Goal: Information Seeking & Learning: Find specific fact

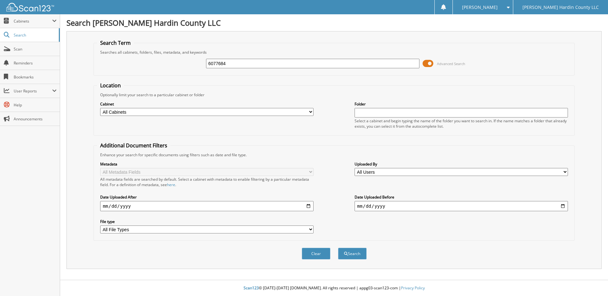
type input "6077684"
click at [338, 248] on button "Search" at bounding box center [352, 254] width 29 height 12
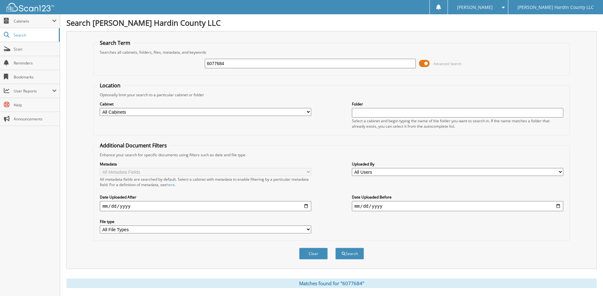
click at [427, 63] on span at bounding box center [424, 64] width 11 height 10
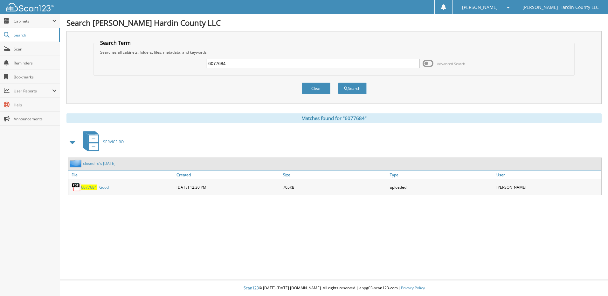
click at [259, 65] on input "6077684" at bounding box center [312, 64] width 213 height 10
type input "6077687"
click at [338, 83] on button "Search" at bounding box center [352, 89] width 29 height 12
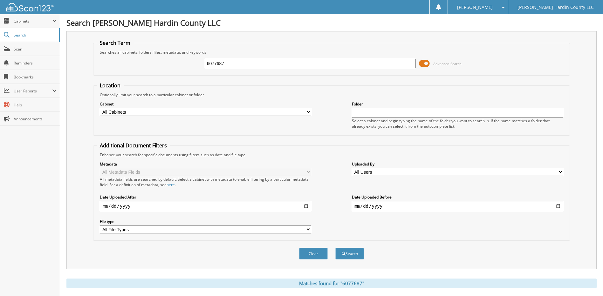
click at [429, 62] on span at bounding box center [424, 64] width 11 height 10
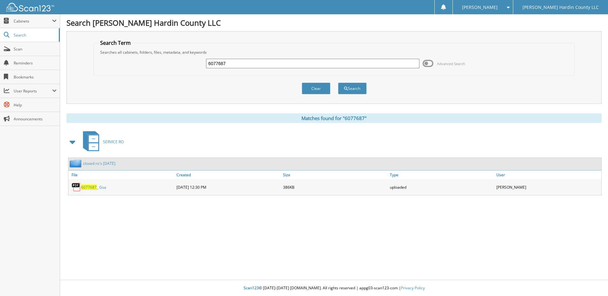
click at [244, 65] on input "6077687" at bounding box center [312, 64] width 213 height 10
type input "6077407"
click at [338, 83] on button "Search" at bounding box center [352, 89] width 29 height 12
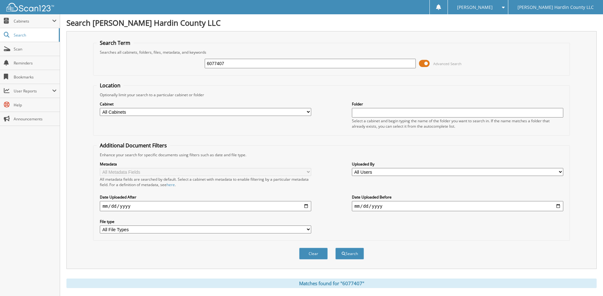
click at [423, 64] on span at bounding box center [424, 64] width 11 height 10
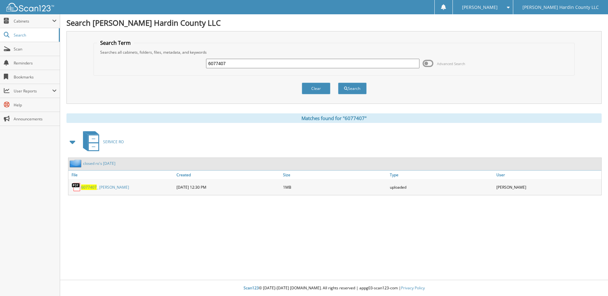
click at [281, 62] on input "6077407" at bounding box center [312, 64] width 213 height 10
type input "6077691"
click at [338, 83] on button "Search" at bounding box center [352, 89] width 29 height 12
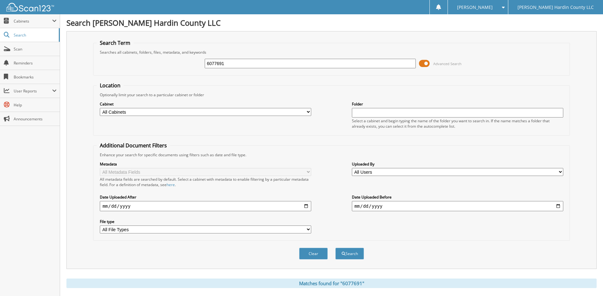
click at [424, 63] on span at bounding box center [424, 64] width 11 height 10
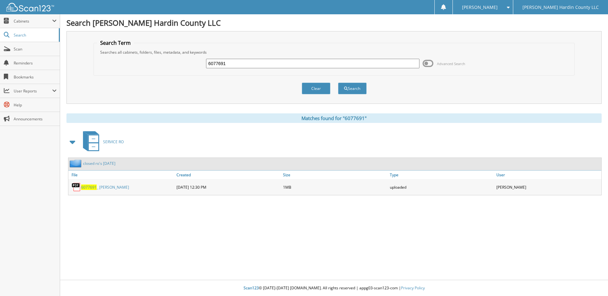
click at [288, 65] on input "6077691" at bounding box center [312, 64] width 213 height 10
type input "6077332"
click at [338, 83] on button "Search" at bounding box center [352, 89] width 29 height 12
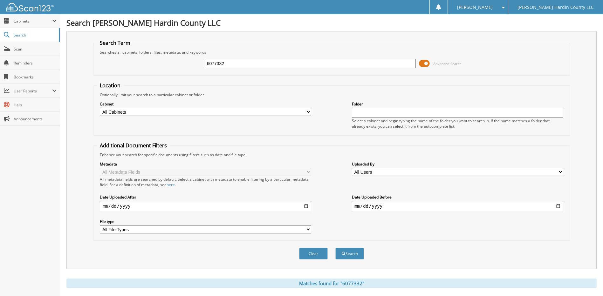
click at [422, 62] on span at bounding box center [424, 64] width 11 height 10
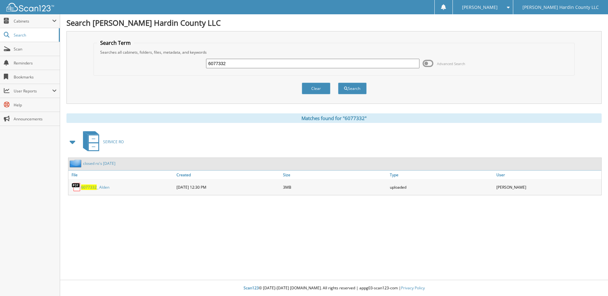
click at [256, 60] on input "6077332" at bounding box center [312, 64] width 213 height 10
type input "6077293"
click at [338, 83] on button "Search" at bounding box center [352, 89] width 29 height 12
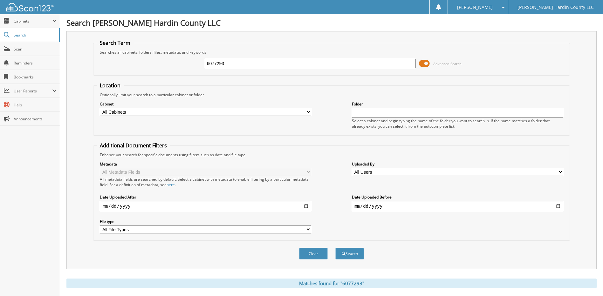
click at [421, 64] on span at bounding box center [424, 64] width 11 height 10
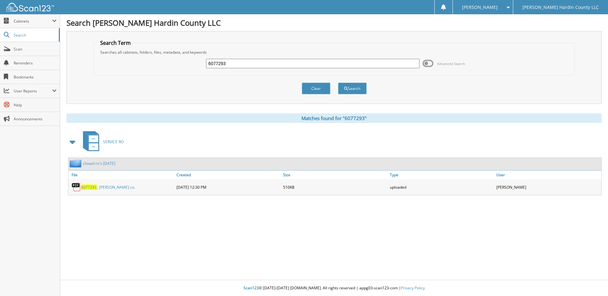
click at [252, 59] on input "6077293" at bounding box center [312, 64] width 213 height 10
type input "6077666"
click at [338, 83] on button "Search" at bounding box center [352, 89] width 29 height 12
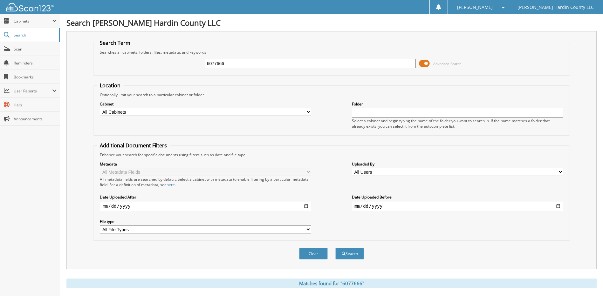
click at [422, 64] on span at bounding box center [424, 64] width 11 height 10
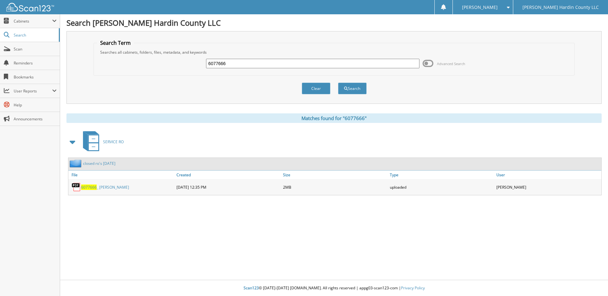
click at [274, 57] on div "6077666 Advanced Search" at bounding box center [334, 63] width 474 height 17
click at [272, 64] on input "6077666" at bounding box center [312, 64] width 213 height 10
type input "6077630"
click at [338, 83] on button "Search" at bounding box center [352, 89] width 29 height 12
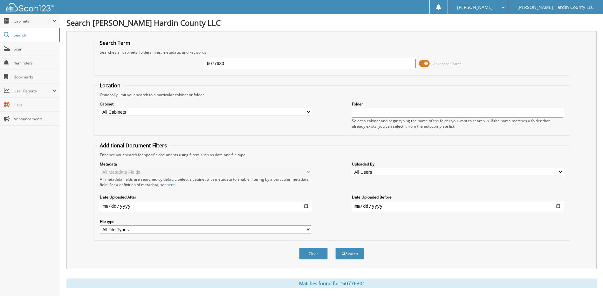
click at [426, 63] on span at bounding box center [424, 64] width 11 height 10
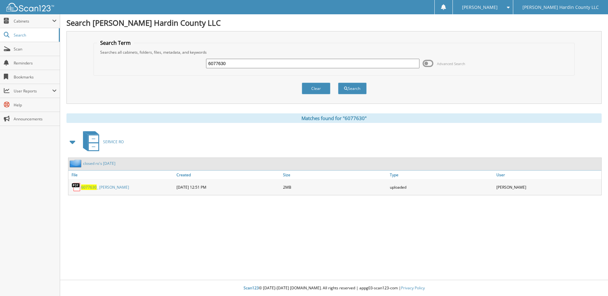
click at [242, 65] on input "6077630" at bounding box center [312, 64] width 213 height 10
type input "6077695"
click at [338, 83] on button "Search" at bounding box center [352, 89] width 29 height 12
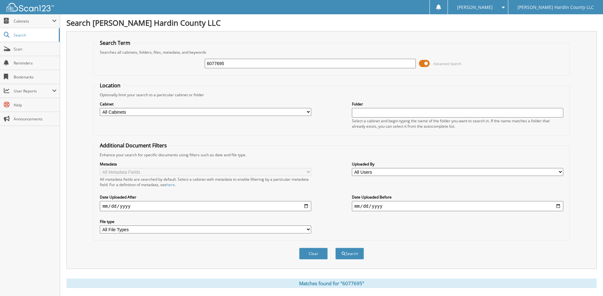
click at [423, 63] on span at bounding box center [424, 64] width 11 height 10
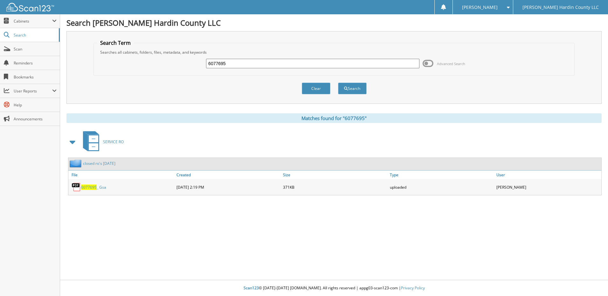
click at [303, 62] on input "6077695" at bounding box center [312, 64] width 213 height 10
type input "6077275"
click at [338, 83] on button "Search" at bounding box center [352, 89] width 29 height 12
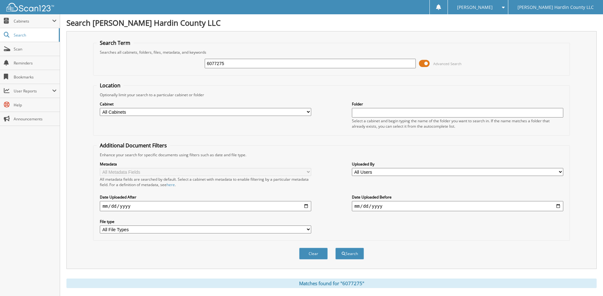
click at [422, 64] on span at bounding box center [424, 64] width 11 height 10
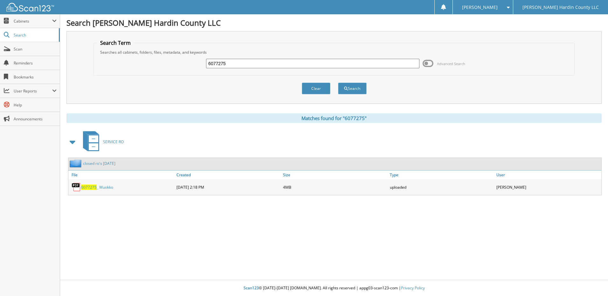
click at [233, 61] on input "6077275" at bounding box center [312, 64] width 213 height 10
type input "6"
